Goal: Find specific page/section: Find specific page/section

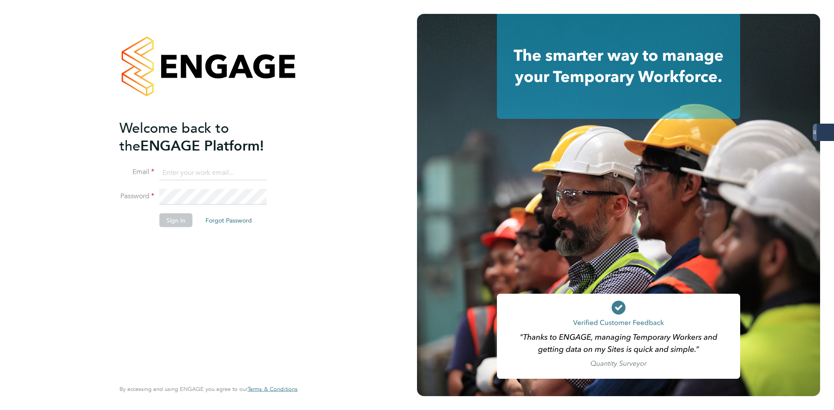
type input "[EMAIL_ADDRESS][DOMAIN_NAME]"
click at [151, 227] on li "Sign In Forgot Password" at bounding box center [203, 224] width 169 height 23
click at [166, 218] on button "Sign In" at bounding box center [175, 220] width 33 height 14
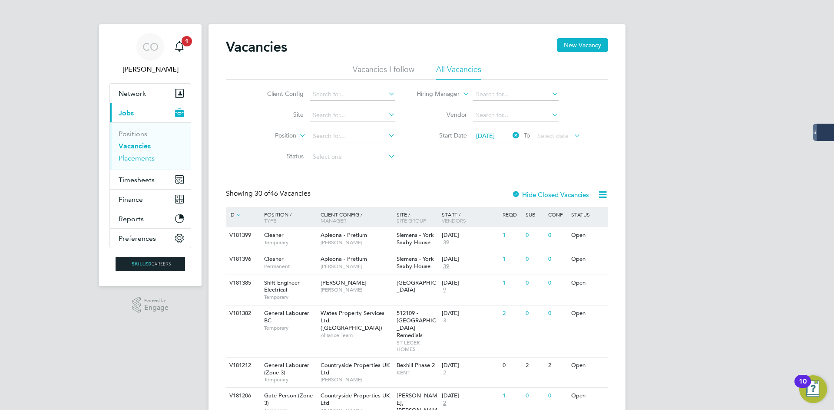
click at [138, 157] on link "Placements" at bounding box center [137, 158] width 36 height 8
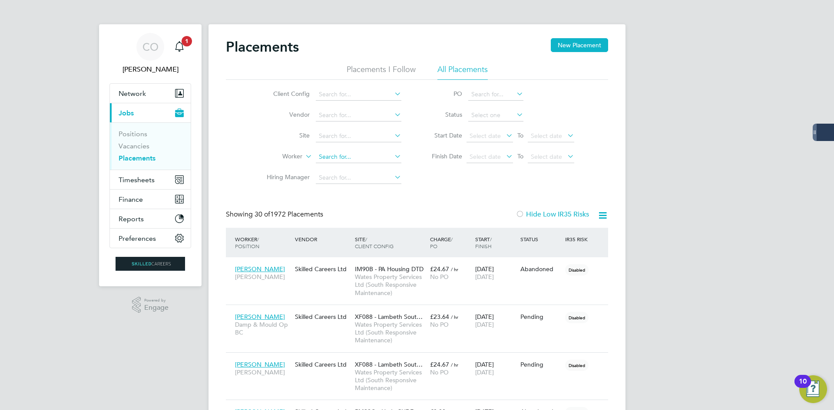
click at [348, 155] on input at bounding box center [359, 157] width 86 height 12
click at [359, 201] on li "Ola wale Alogba" at bounding box center [386, 204] width 143 height 12
type input "Olawale Alogba"
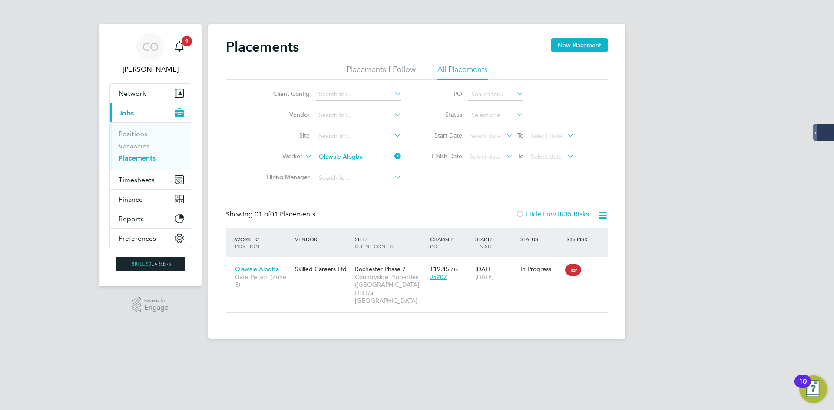
drag, startPoint x: 542, startPoint y: 353, endPoint x: 534, endPoint y: 341, distance: 14.6
click at [542, 353] on html "CO Craig O'Donovan Notifications 1 Applications: Network Businesses Sites Worke…" at bounding box center [417, 176] width 834 height 353
